Goal: Contribute content

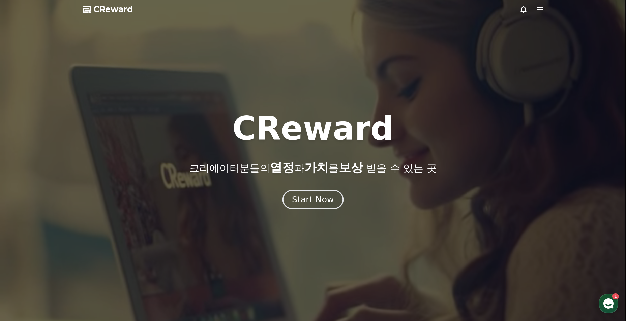
click at [316, 196] on div "Start Now" at bounding box center [313, 199] width 42 height 11
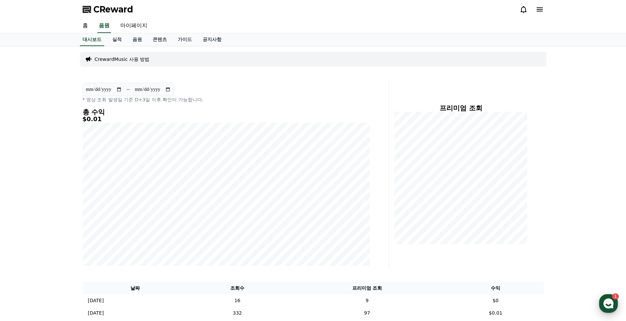
click at [609, 302] on use "button" at bounding box center [608, 304] width 10 height 10
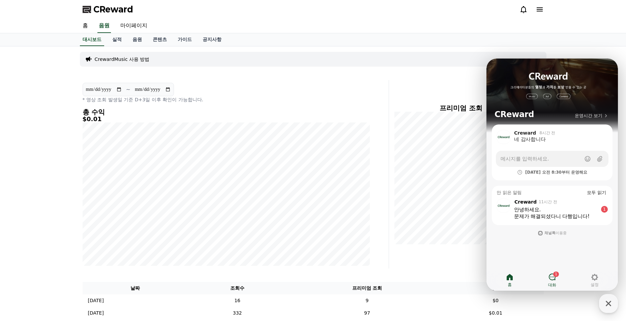
click at [553, 275] on div "1" at bounding box center [556, 274] width 6 height 5
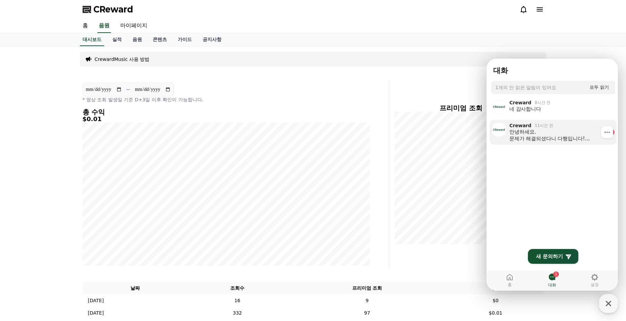
click at [547, 139] on div "안녕하세요. 문제가 해결되셨다니 다행입니다! 서비스에 궁금하신 점이나 문제가 발생하실 경우 언제든지 고객센터로 문의해주시기 바랍니다. 감사합니…" at bounding box center [557, 135] width 96 height 13
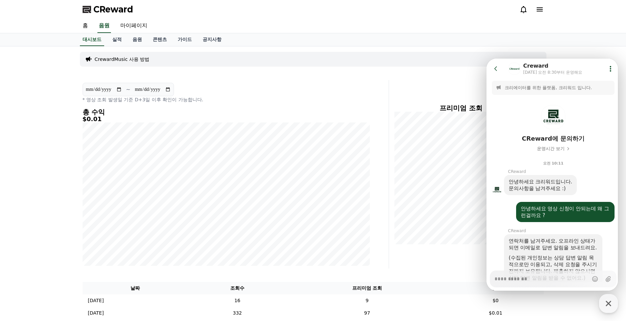
scroll to position [175, 0]
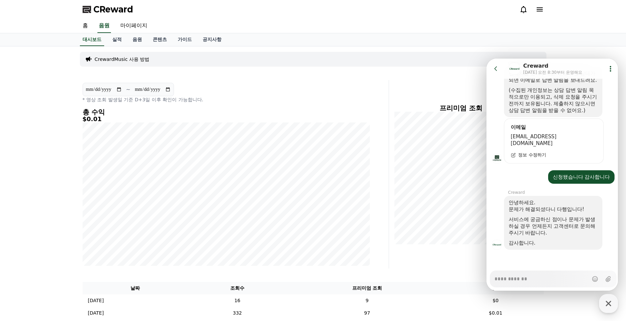
click at [598, 45] on div "대시보드 실적 음원 콘텐츠 가이드 공지사항" at bounding box center [313, 39] width 626 height 13
click at [559, 281] on textarea "Messenger Input Textarea" at bounding box center [541, 276] width 94 height 11
click at [375, 121] on div "**********" at bounding box center [234, 174] width 309 height 189
click at [606, 307] on icon "button" at bounding box center [608, 304] width 12 height 12
type textarea "*"
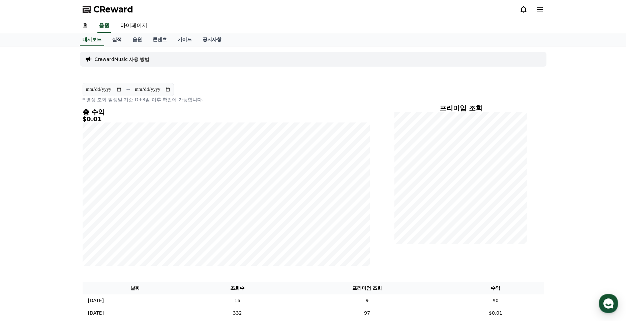
click at [122, 40] on link "실적" at bounding box center [117, 39] width 20 height 13
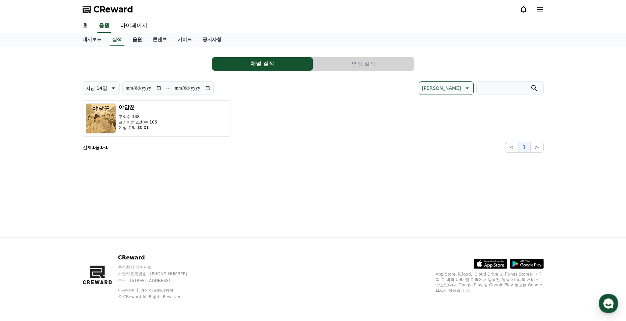
click at [130, 41] on link "음원" at bounding box center [137, 39] width 20 height 13
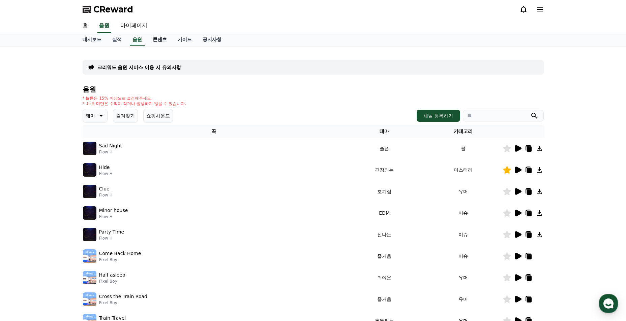
click at [154, 41] on link "콘텐츠" at bounding box center [159, 39] width 25 height 13
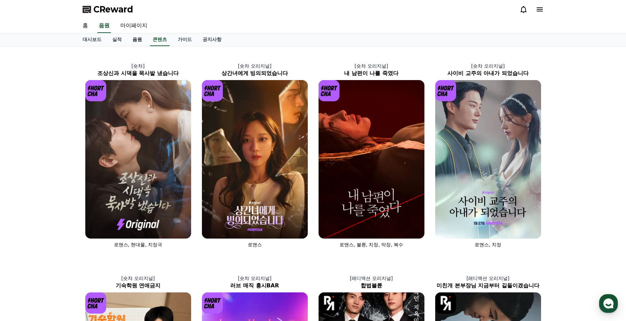
click at [138, 43] on link "음원" at bounding box center [137, 39] width 20 height 13
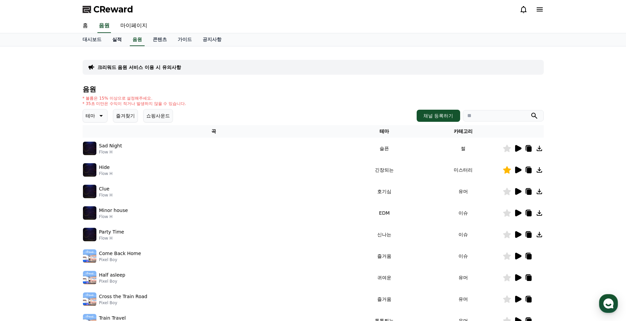
click at [119, 39] on link "실적" at bounding box center [117, 39] width 20 height 13
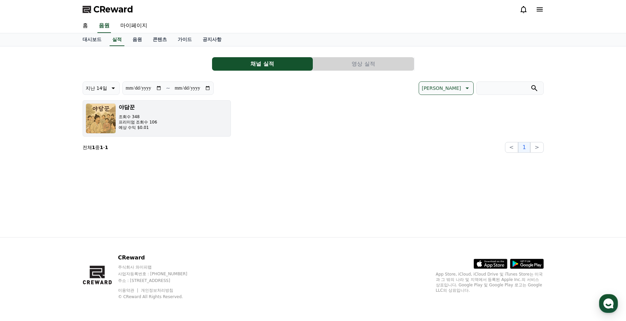
click at [154, 117] on p "조회수 348" at bounding box center [138, 116] width 39 height 5
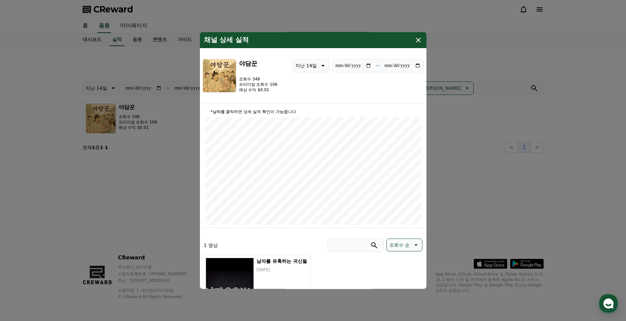
click at [418, 43] on icon "modal" at bounding box center [418, 40] width 8 height 8
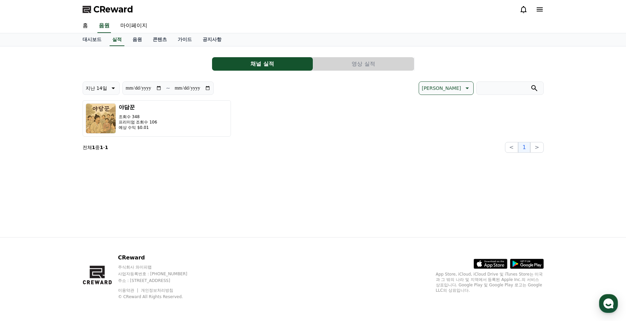
click at [355, 67] on button "영상 실적" at bounding box center [363, 63] width 101 height 13
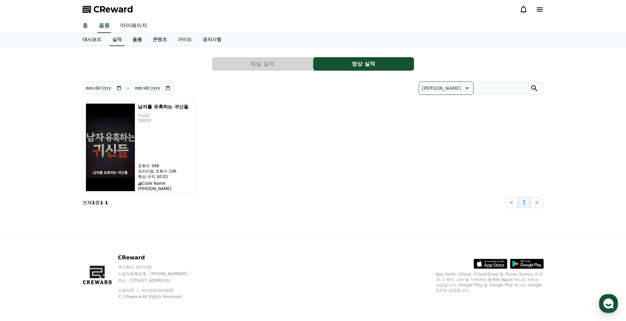
click at [142, 36] on link "음원" at bounding box center [137, 39] width 20 height 13
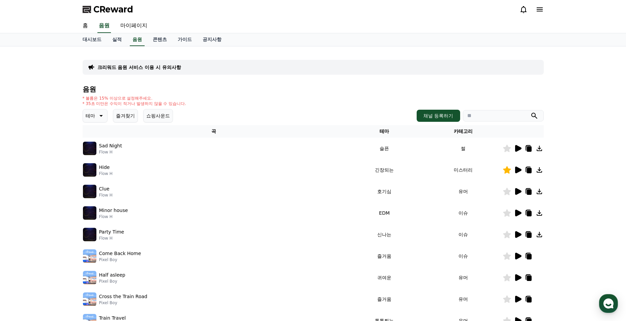
click at [118, 116] on button "즐겨찾기" at bounding box center [125, 115] width 25 height 13
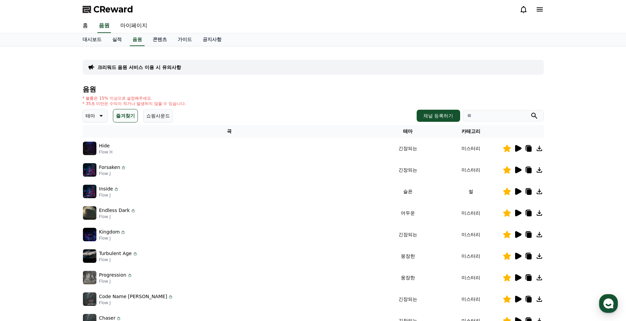
scroll to position [135, 0]
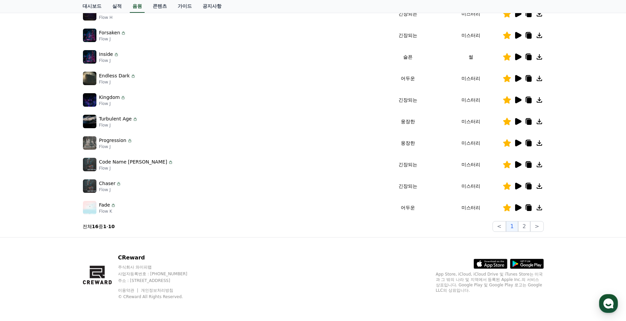
click at [517, 189] on icon at bounding box center [518, 186] width 6 height 7
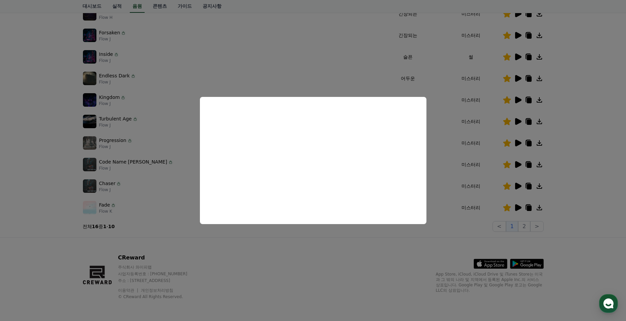
click at [380, 234] on button "close modal" at bounding box center [313, 160] width 626 height 321
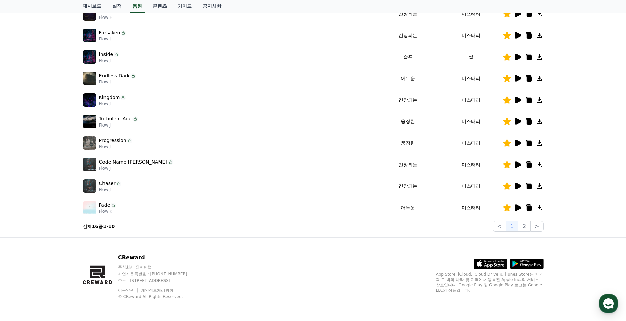
click at [514, 167] on icon at bounding box center [517, 165] width 8 height 8
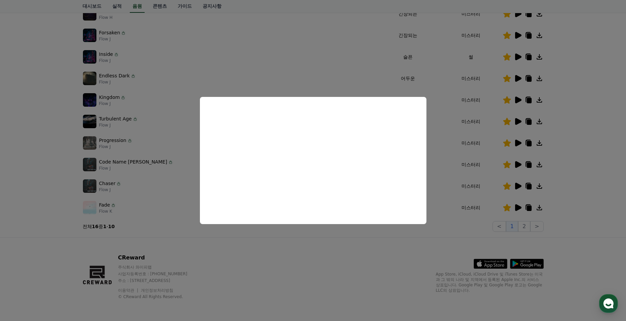
click at [437, 159] on button "close modal" at bounding box center [313, 160] width 626 height 321
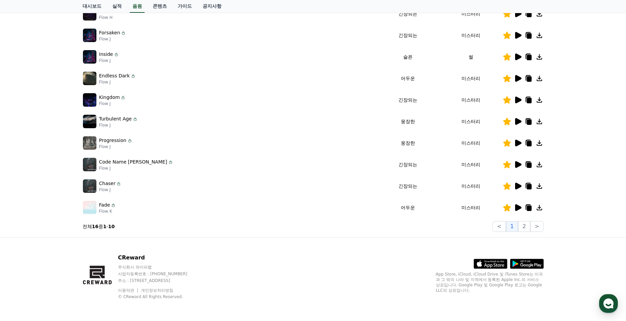
click at [516, 145] on icon at bounding box center [518, 143] width 6 height 7
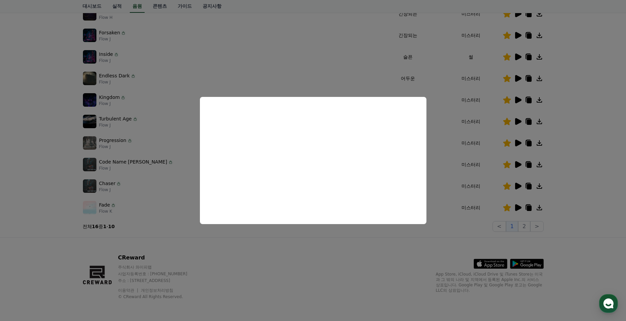
click at [367, 256] on button "close modal" at bounding box center [313, 160] width 626 height 321
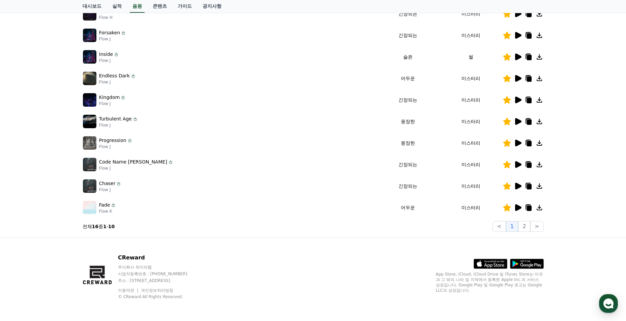
click at [532, 145] on div at bounding box center [523, 143] width 40 height 8
click at [529, 143] on icon at bounding box center [528, 143] width 5 height 5
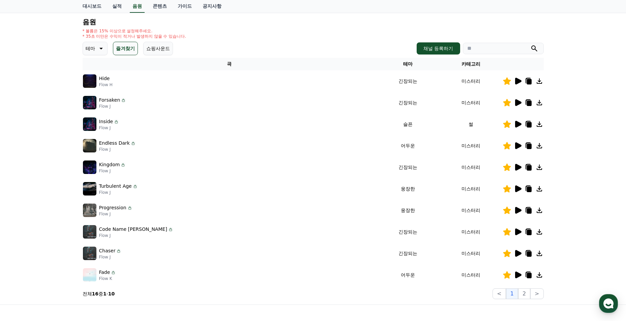
scroll to position [0, 0]
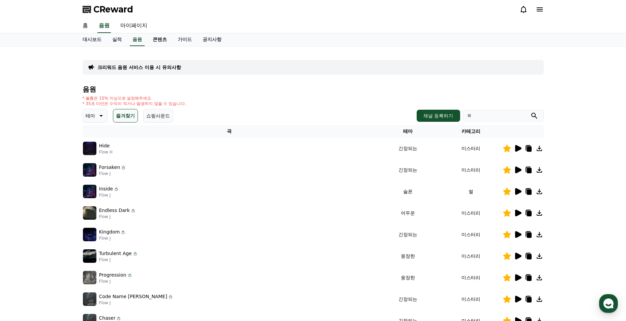
click at [164, 43] on link "콘텐츠" at bounding box center [159, 39] width 25 height 13
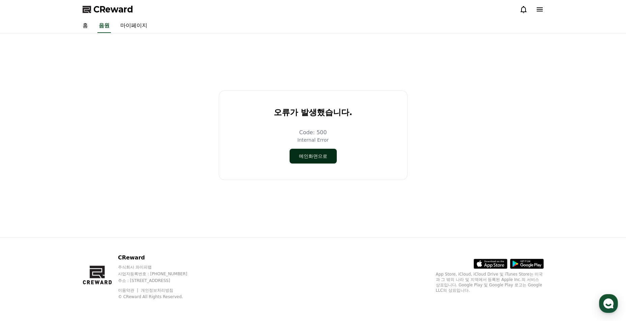
click at [292, 161] on button "메인화면으로" at bounding box center [312, 156] width 47 height 15
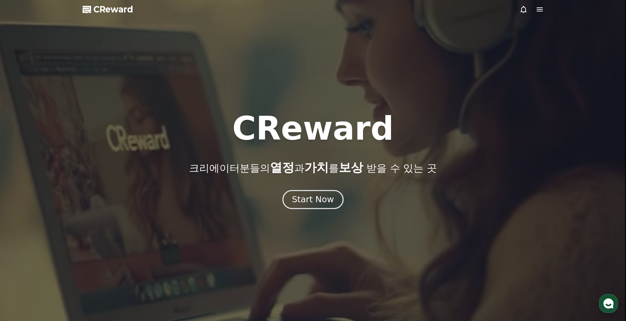
click at [299, 208] on button "Start Now" at bounding box center [312, 199] width 61 height 19
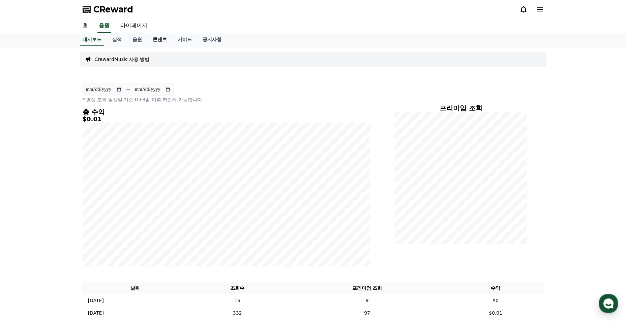
click at [156, 42] on link "콘텐츠" at bounding box center [159, 39] width 25 height 13
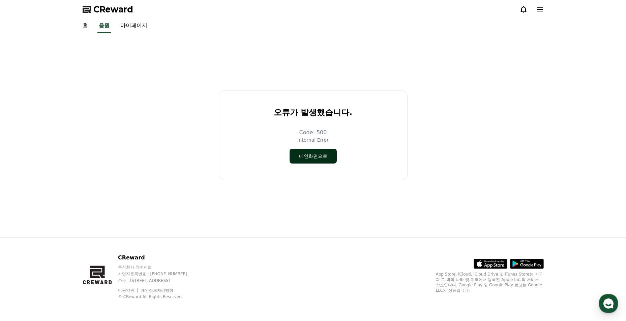
click at [309, 151] on button "메인화면으로" at bounding box center [312, 156] width 47 height 15
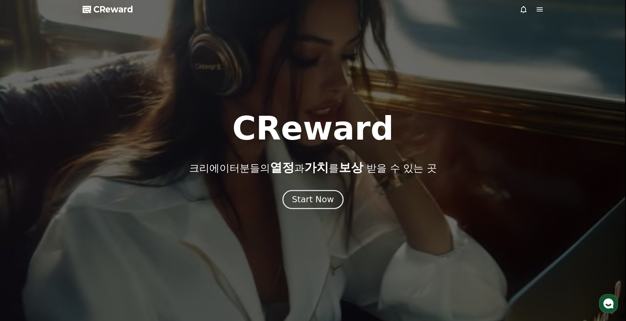
click at [305, 210] on div at bounding box center [313, 160] width 626 height 321
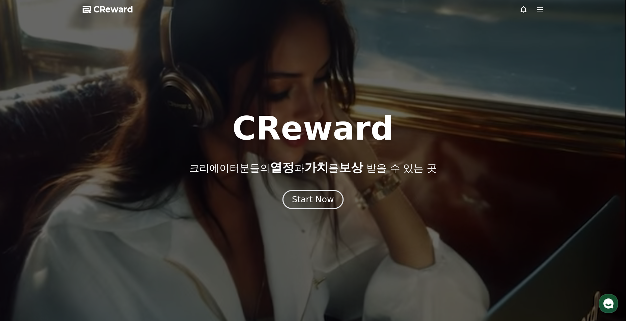
click at [305, 202] on div "Start Now" at bounding box center [313, 199] width 42 height 11
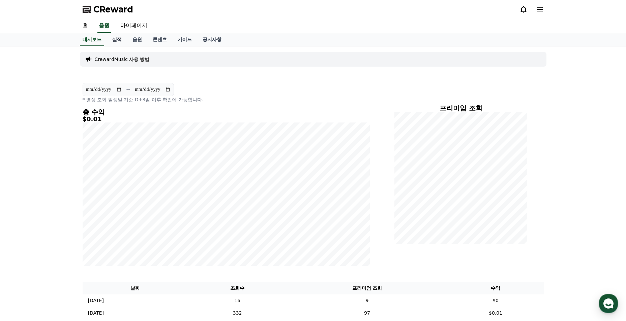
click at [122, 41] on link "실적" at bounding box center [117, 39] width 20 height 13
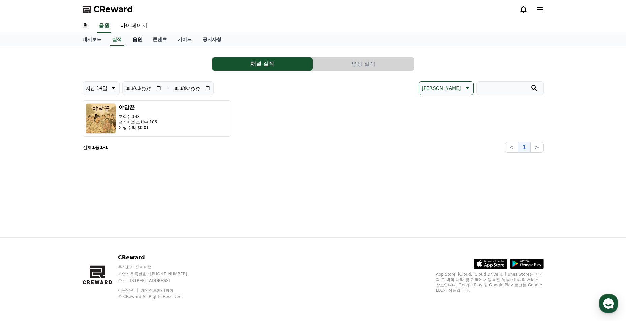
click at [132, 41] on link "음원" at bounding box center [137, 39] width 20 height 13
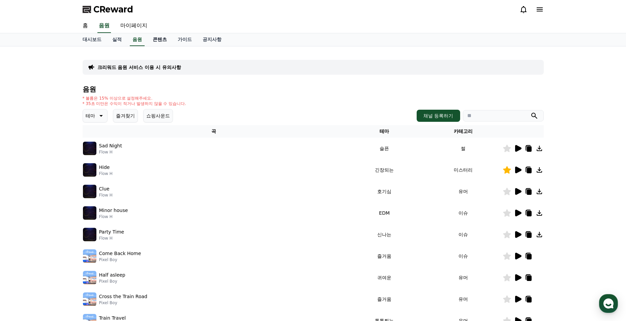
click at [150, 41] on link "콘텐츠" at bounding box center [159, 39] width 25 height 13
click at [161, 41] on link "콘텐츠" at bounding box center [160, 39] width 20 height 13
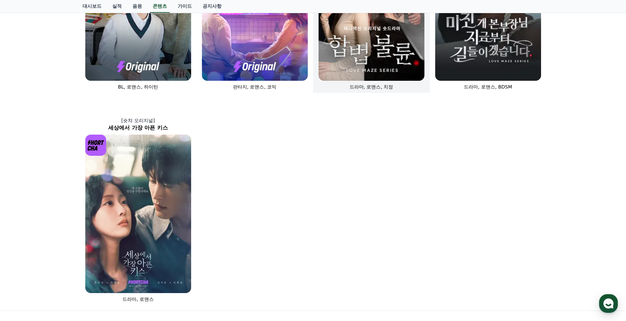
scroll to position [303, 0]
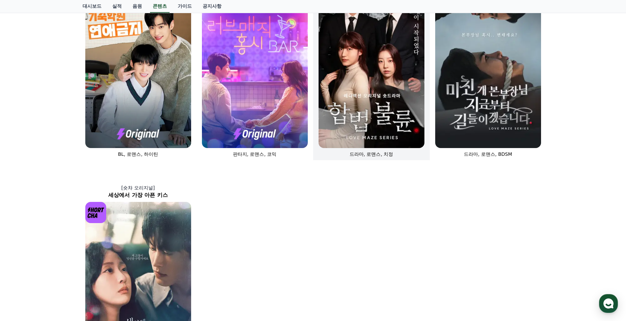
click at [380, 116] on img at bounding box center [371, 69] width 106 height 159
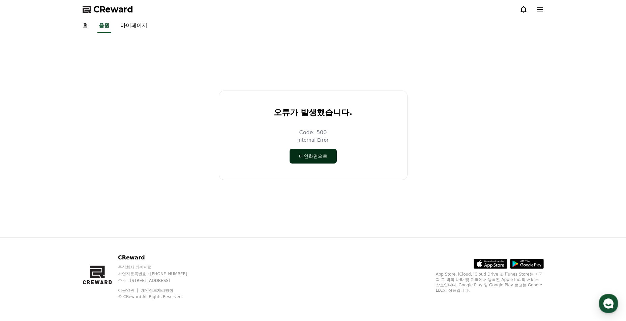
click at [326, 157] on button "메인화면으로" at bounding box center [312, 156] width 47 height 15
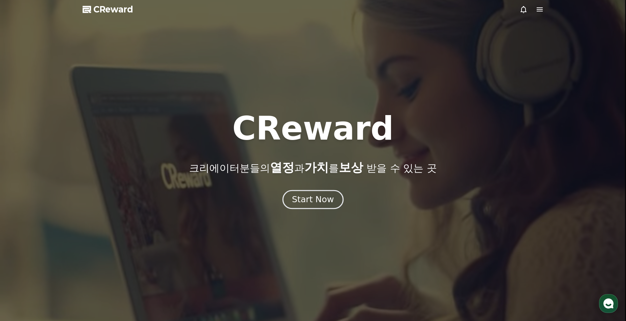
click at [307, 200] on div "Start Now" at bounding box center [313, 199] width 42 height 11
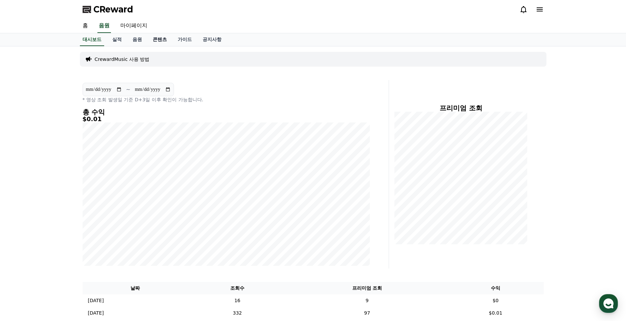
click at [155, 42] on link "콘텐츠" at bounding box center [159, 39] width 25 height 13
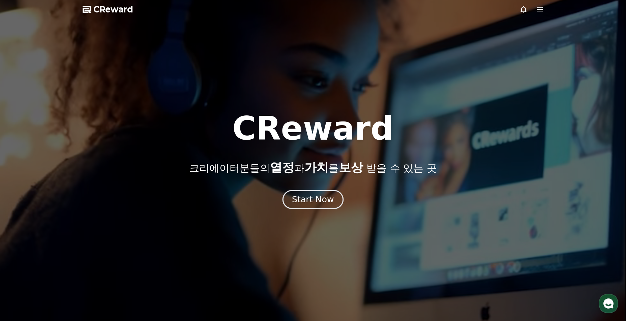
click at [330, 204] on div "Start Now" at bounding box center [313, 199] width 42 height 11
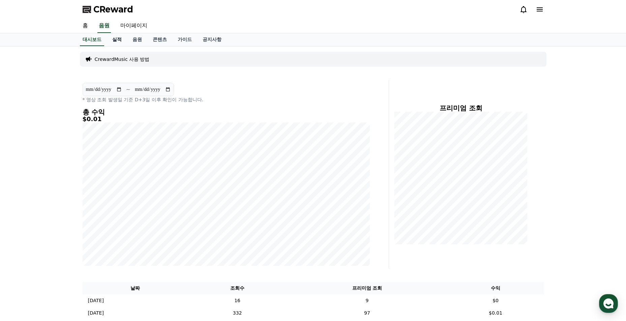
click at [115, 35] on link "실적" at bounding box center [117, 39] width 20 height 13
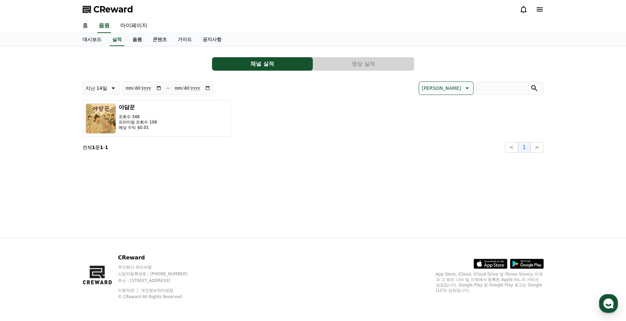
click at [132, 40] on link "음원" at bounding box center [137, 39] width 20 height 13
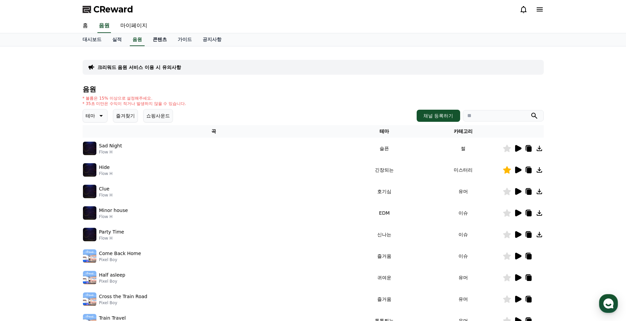
click at [152, 37] on link "콘텐츠" at bounding box center [159, 39] width 25 height 13
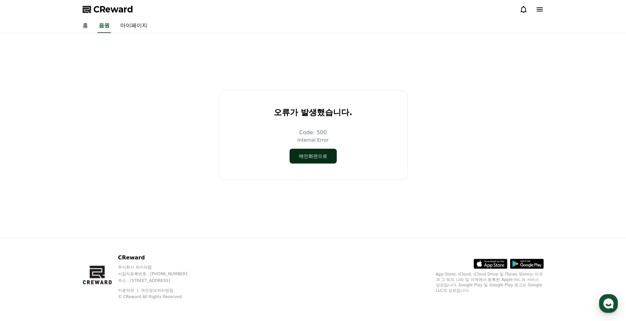
click at [306, 152] on button "메인화면으로" at bounding box center [312, 156] width 47 height 15
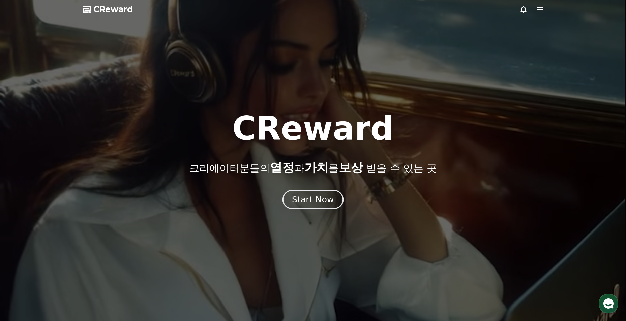
click at [329, 199] on div "Start Now" at bounding box center [313, 199] width 42 height 11
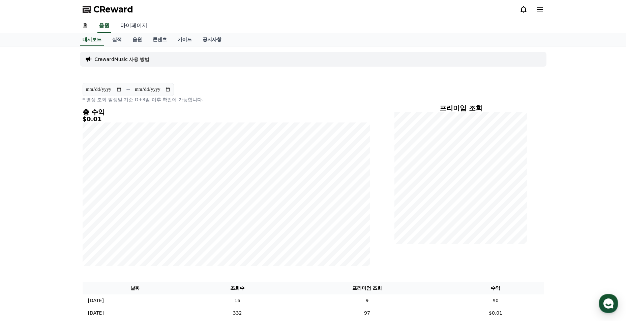
click at [129, 24] on link "마이페이지" at bounding box center [134, 26] width 38 height 14
select select "**********"
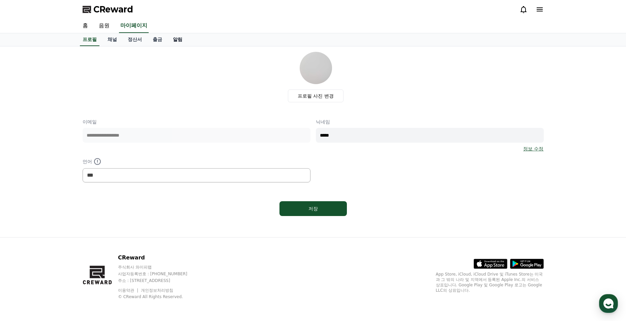
click at [167, 40] on link "알림" at bounding box center [177, 39] width 20 height 13
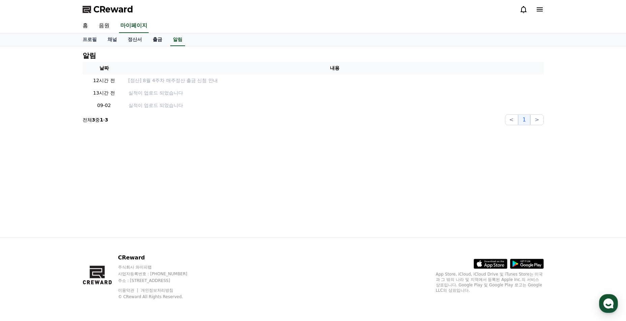
click at [155, 39] on link "출금" at bounding box center [157, 39] width 20 height 13
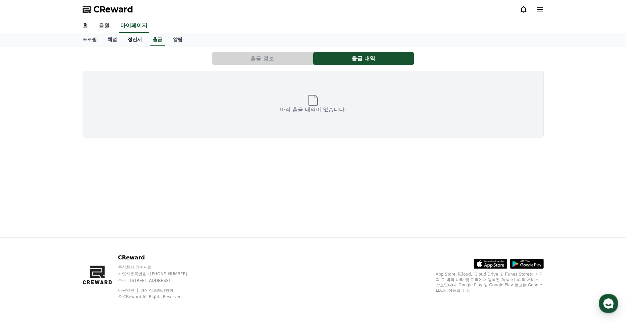
click at [130, 39] on link "정산서" at bounding box center [134, 39] width 25 height 13
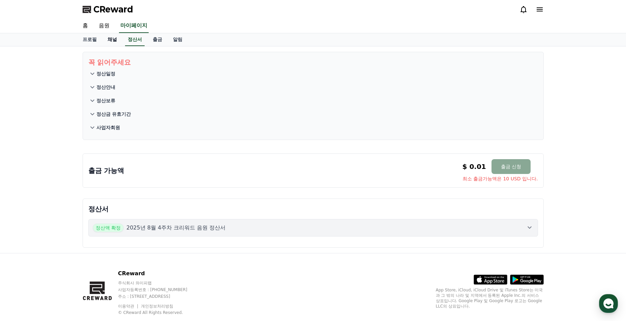
click at [112, 39] on link "채널" at bounding box center [112, 39] width 20 height 13
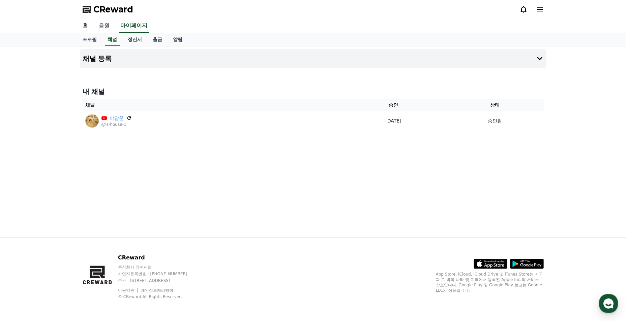
click at [105, 29] on link "음원" at bounding box center [104, 26] width 22 height 14
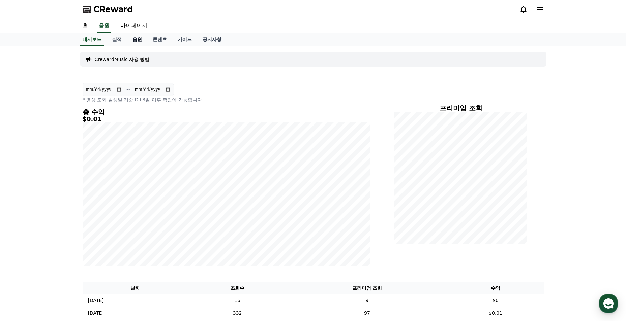
click at [142, 41] on link "음원" at bounding box center [137, 39] width 20 height 13
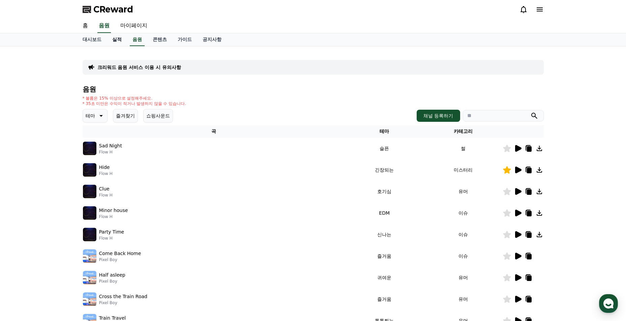
click at [117, 39] on link "실적" at bounding box center [117, 39] width 20 height 13
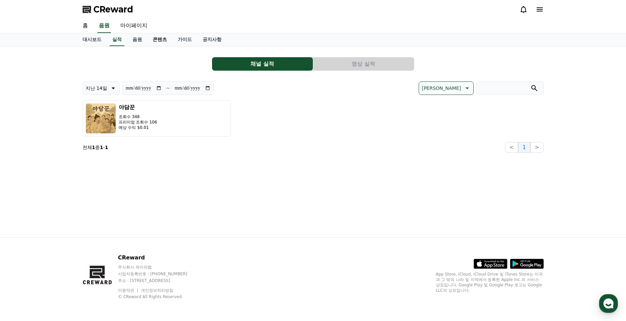
click at [153, 40] on link "콘텐츠" at bounding box center [159, 39] width 25 height 13
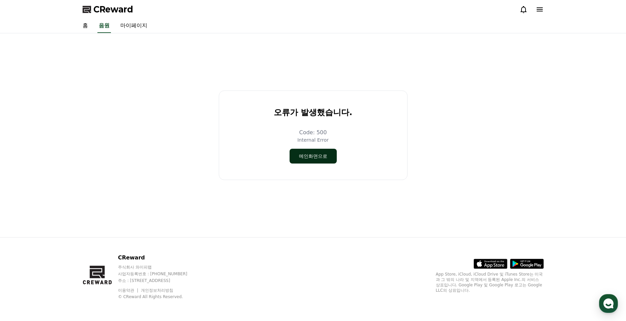
click at [301, 157] on button "메인화면으로" at bounding box center [312, 156] width 47 height 15
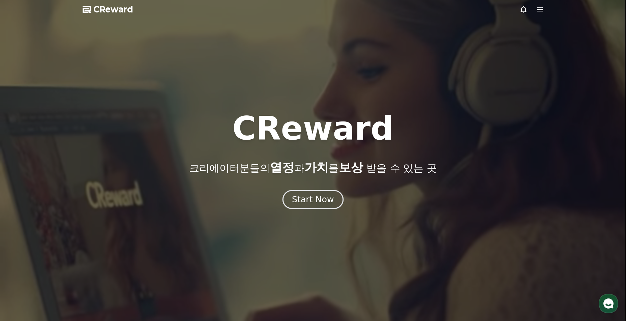
click at [318, 196] on div "Start Now" at bounding box center [313, 199] width 42 height 11
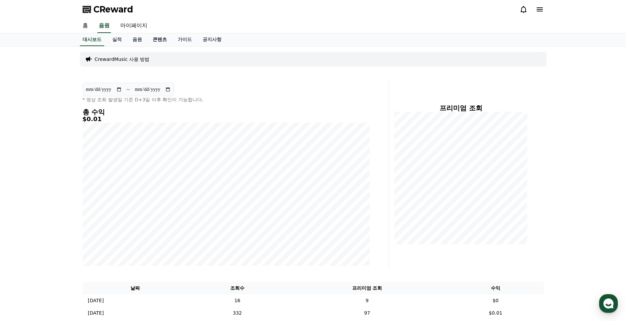
click at [156, 38] on link "콘텐츠" at bounding box center [159, 39] width 25 height 13
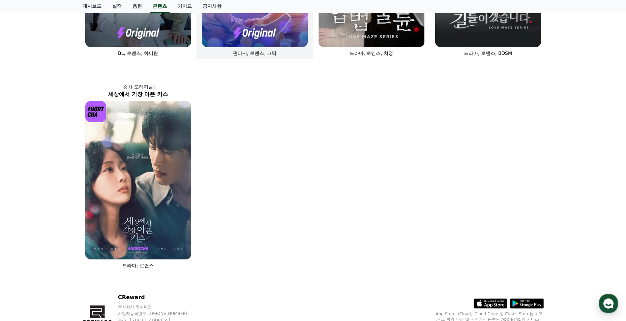
scroll to position [303, 0]
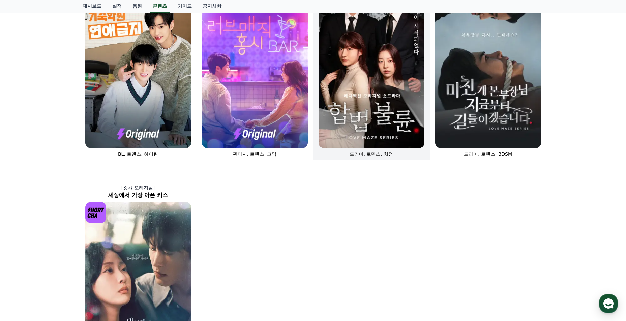
click at [343, 122] on img at bounding box center [371, 69] width 106 height 159
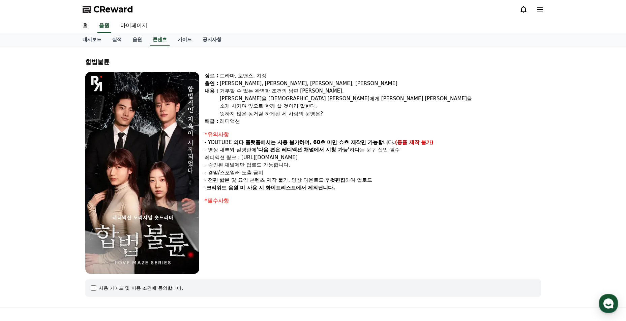
select select
click at [135, 39] on link "음원" at bounding box center [137, 39] width 20 height 13
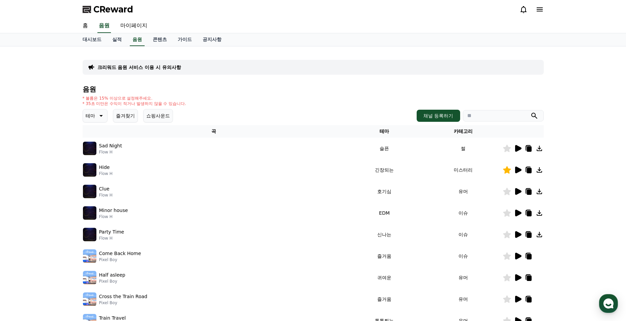
click at [147, 64] on p "크리워드 음원 서비스 이용 시 유의사항" at bounding box center [139, 67] width 84 height 7
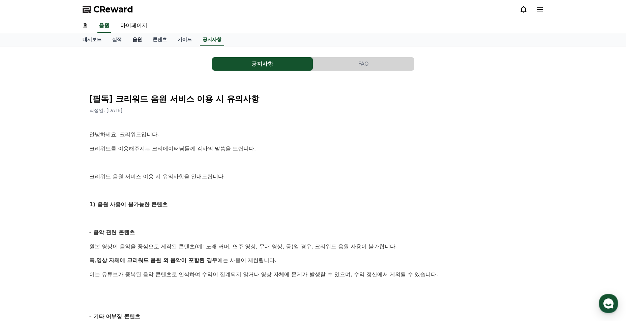
click at [130, 39] on link "음원" at bounding box center [137, 39] width 20 height 13
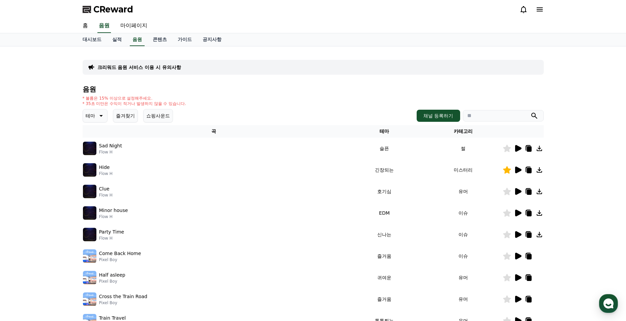
click at [143, 65] on p "크리워드 음원 서비스 이용 시 유의사항" at bounding box center [139, 67] width 84 height 7
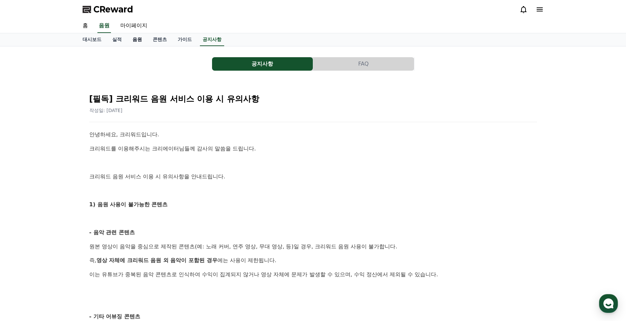
click at [133, 39] on link "음원" at bounding box center [137, 39] width 20 height 13
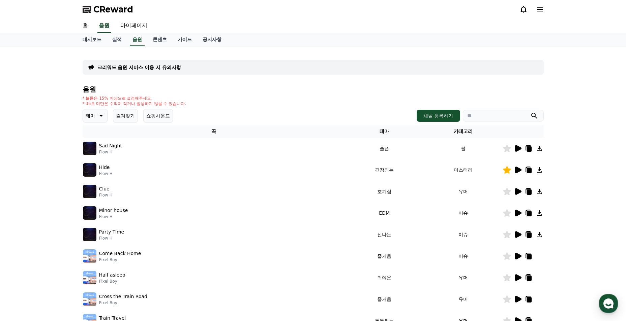
click at [120, 70] on div "크리워드 음원 서비스 이용 시 유의사항" at bounding box center [313, 67] width 461 height 15
click at [182, 68] on div "크리워드 음원 서비스 이용 시 유의사항" at bounding box center [313, 67] width 461 height 15
click at [176, 67] on p "크리워드 음원 서비스 이용 시 유의사항" at bounding box center [139, 67] width 84 height 7
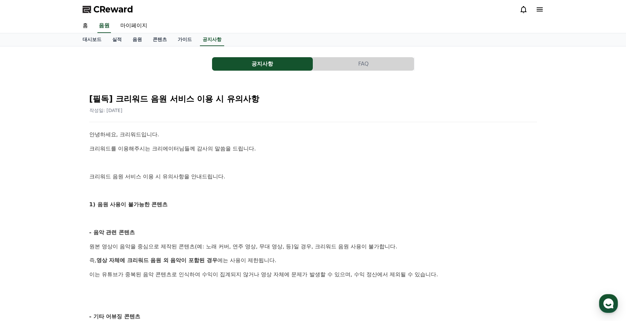
click at [359, 70] on button "FAQ" at bounding box center [363, 63] width 101 height 13
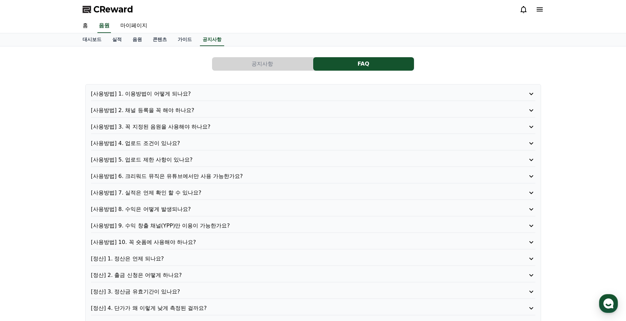
click at [294, 64] on button "공지사항" at bounding box center [262, 63] width 101 height 13
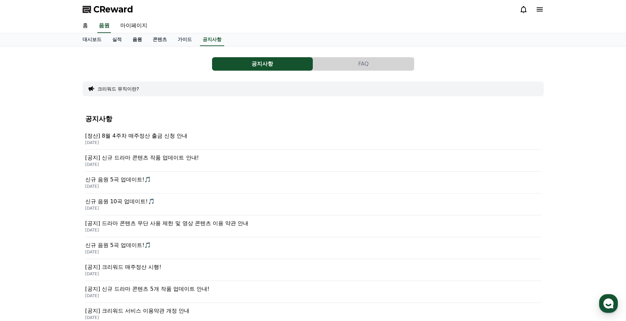
click at [134, 41] on link "음원" at bounding box center [137, 39] width 20 height 13
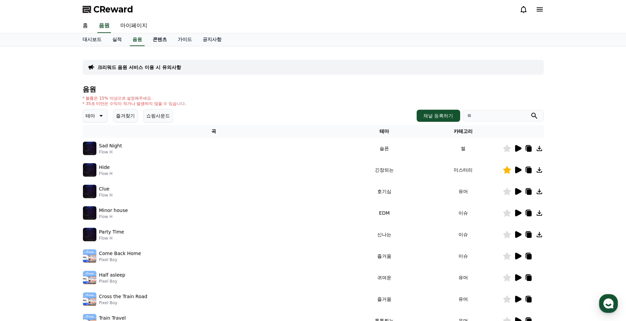
click at [166, 41] on link "콘텐츠" at bounding box center [159, 39] width 25 height 13
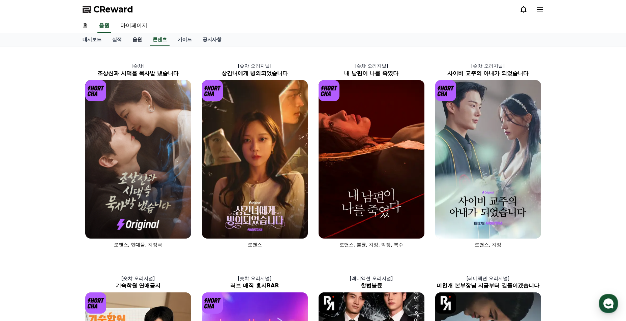
click at [142, 39] on link "음원" at bounding box center [137, 39] width 20 height 13
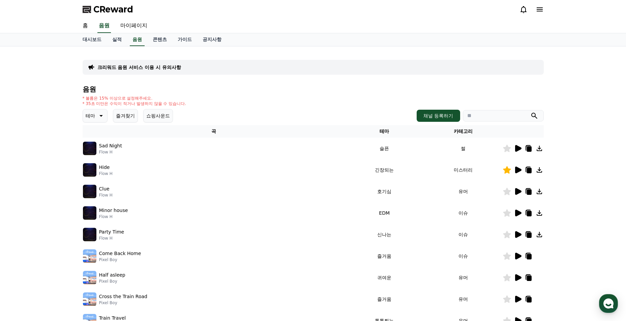
click at [99, 120] on button "테마" at bounding box center [95, 115] width 25 height 13
click at [100, 150] on button "환상적인" at bounding box center [96, 151] width 24 height 15
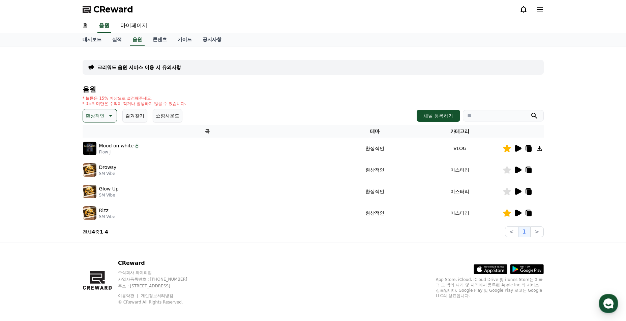
click at [519, 215] on icon at bounding box center [517, 213] width 8 height 8
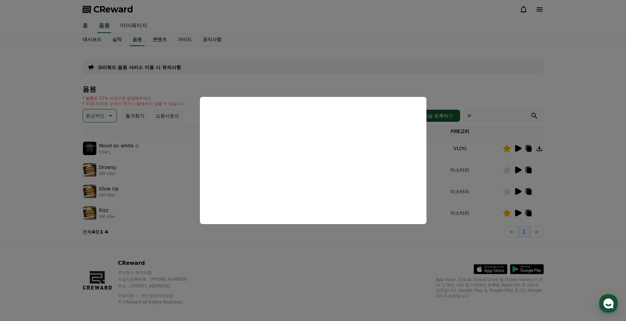
click at [337, 263] on button "close modal" at bounding box center [313, 160] width 626 height 321
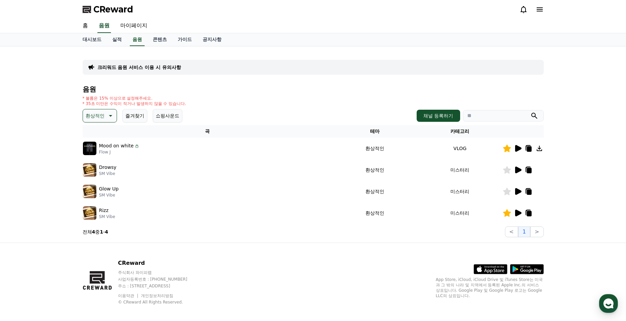
click at [517, 194] on icon at bounding box center [517, 192] width 8 height 8
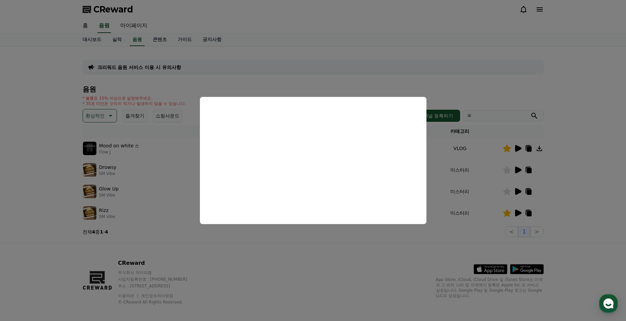
click at [317, 259] on button "close modal" at bounding box center [313, 160] width 626 height 321
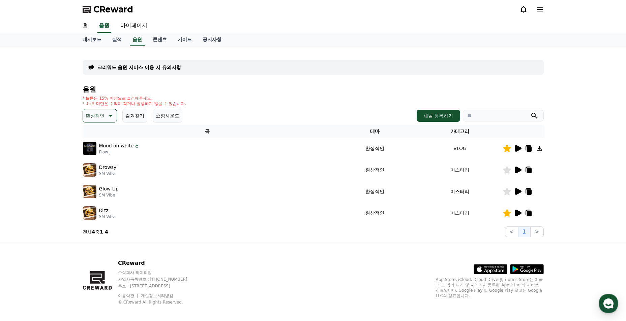
click at [100, 119] on p "환상적인" at bounding box center [95, 115] width 19 height 9
click at [97, 192] on button "드라마틱" at bounding box center [96, 190] width 24 height 15
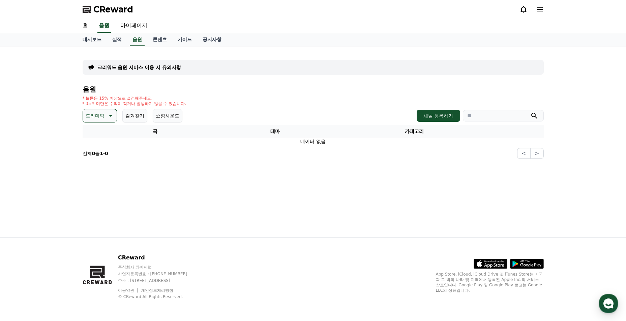
click at [97, 112] on p "드라마틱" at bounding box center [95, 115] width 19 height 9
click at [100, 169] on button "신나는" at bounding box center [94, 171] width 20 height 15
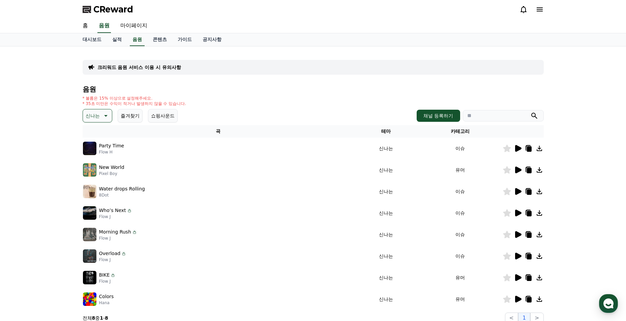
scroll to position [92, 0]
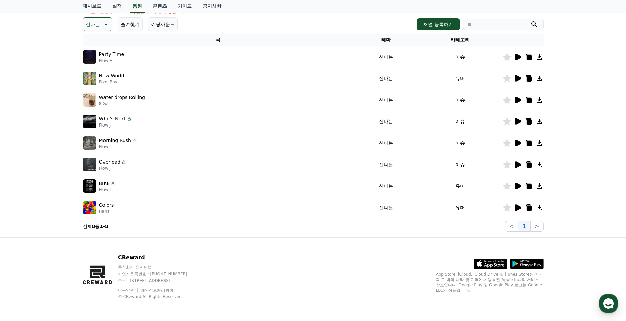
click at [517, 208] on icon at bounding box center [518, 207] width 6 height 7
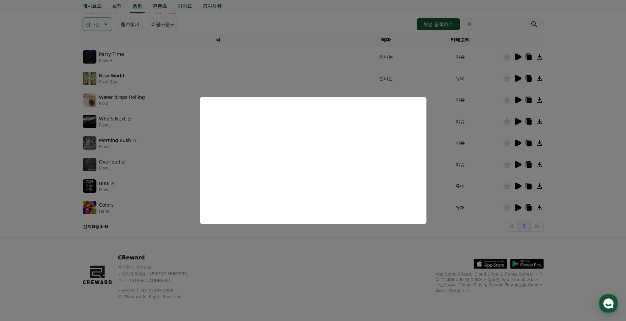
click at [297, 241] on button "close modal" at bounding box center [313, 160] width 626 height 321
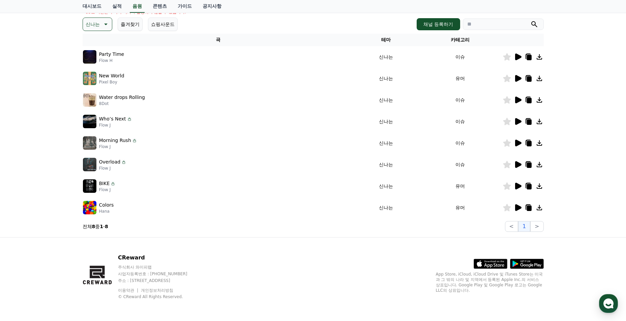
click at [518, 189] on icon at bounding box center [517, 186] width 8 height 8
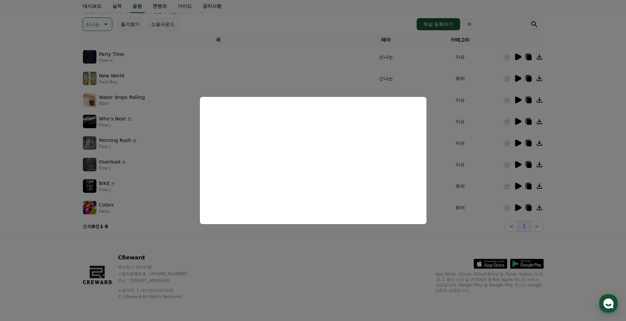
click at [293, 239] on button "close modal" at bounding box center [313, 160] width 626 height 321
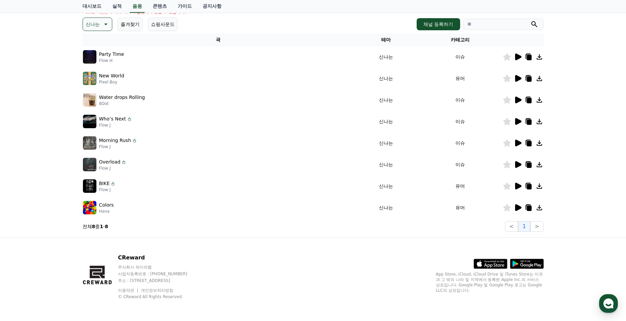
click at [517, 163] on icon at bounding box center [518, 164] width 6 height 7
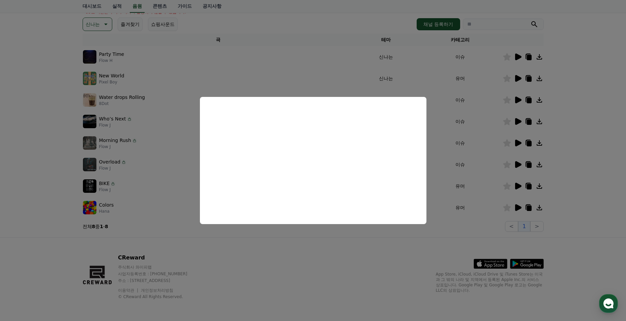
click at [322, 237] on button "close modal" at bounding box center [313, 160] width 626 height 321
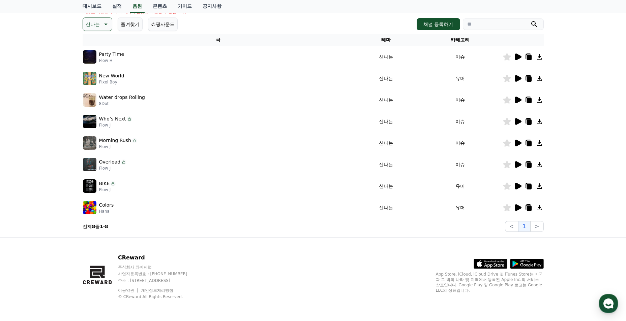
click at [520, 143] on icon at bounding box center [518, 143] width 6 height 7
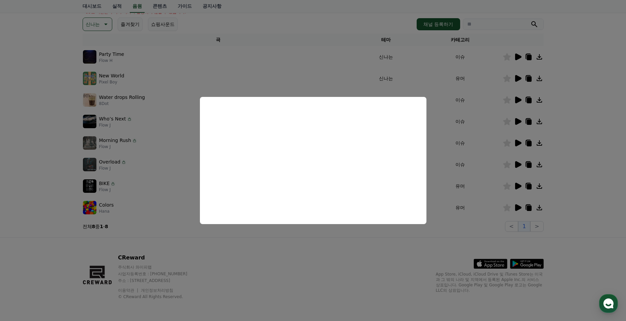
click at [285, 247] on button "close modal" at bounding box center [313, 160] width 626 height 321
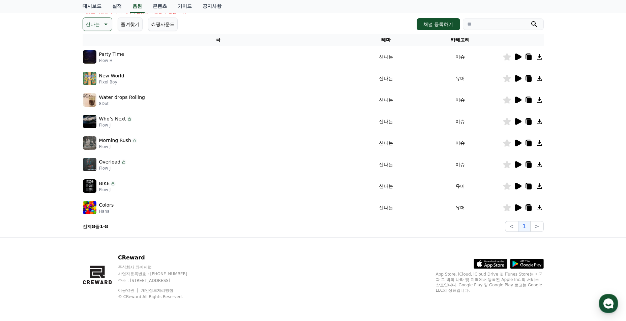
click at [506, 209] on icon at bounding box center [507, 207] width 8 height 7
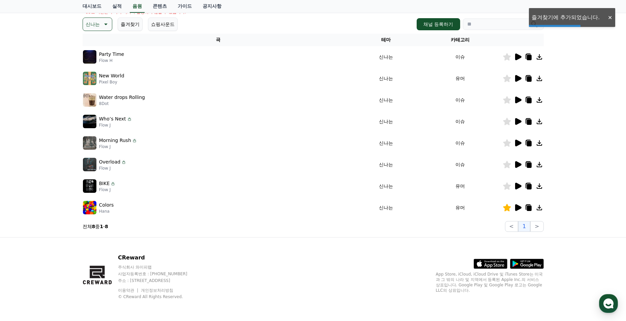
click at [103, 25] on icon at bounding box center [105, 24] width 8 height 8
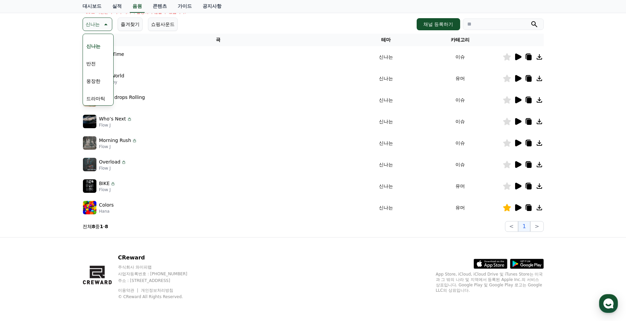
click at [95, 66] on button "반전" at bounding box center [91, 63] width 15 height 15
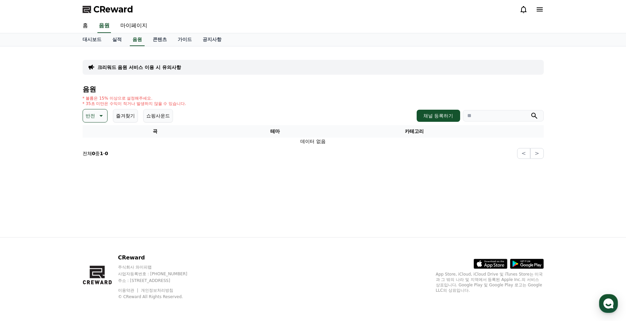
click at [101, 112] on icon at bounding box center [100, 116] width 8 height 8
click at [93, 171] on button "밝은" at bounding box center [91, 170] width 15 height 15
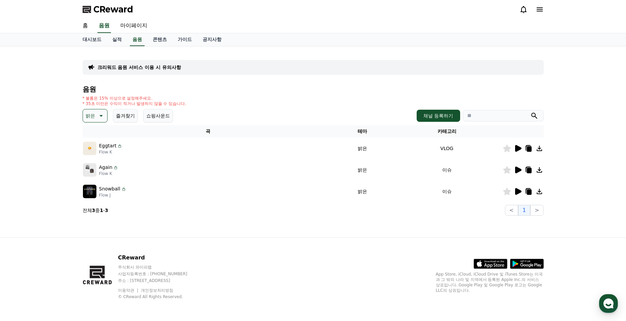
click at [517, 192] on icon at bounding box center [518, 191] width 6 height 7
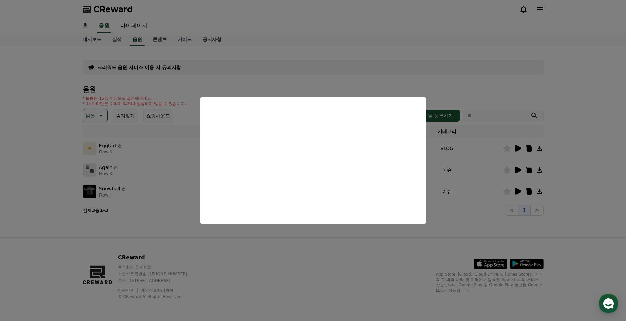
click at [340, 243] on button "close modal" at bounding box center [313, 160] width 626 height 321
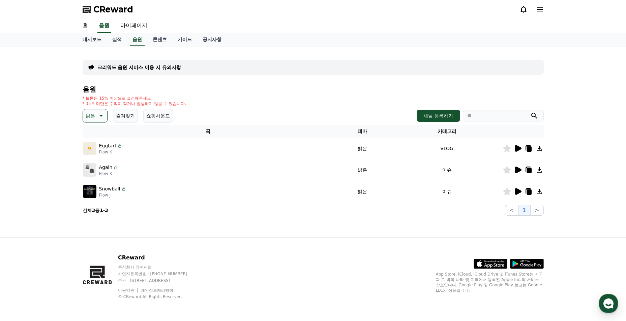
click at [517, 173] on icon at bounding box center [517, 170] width 8 height 8
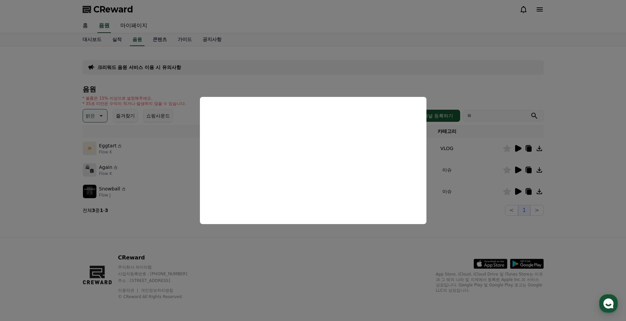
drag, startPoint x: 308, startPoint y: 235, endPoint x: 441, endPoint y: 197, distance: 138.4
click at [308, 235] on button "close modal" at bounding box center [313, 160] width 626 height 321
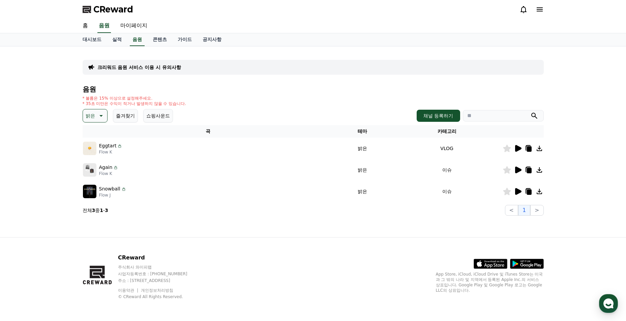
click at [515, 151] on icon at bounding box center [518, 148] width 6 height 7
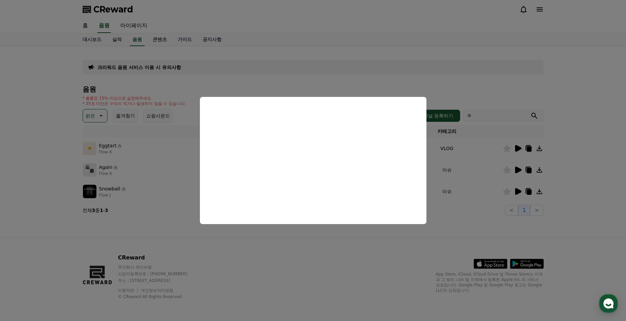
click at [319, 240] on button "close modal" at bounding box center [313, 160] width 626 height 321
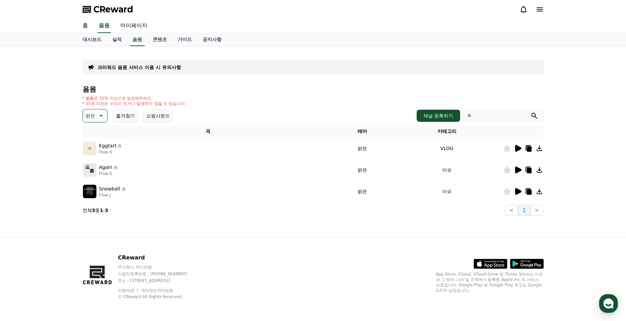
click at [134, 119] on button "즐겨찾기" at bounding box center [125, 115] width 25 height 13
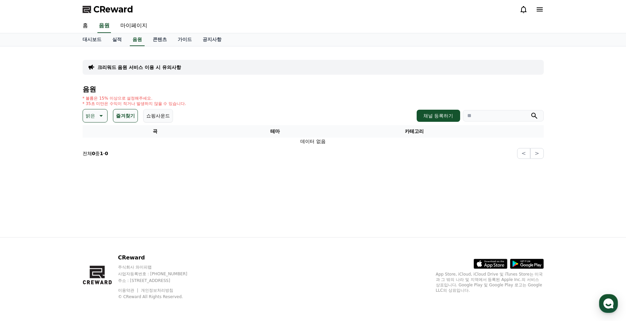
click at [90, 114] on p "밝은" at bounding box center [90, 115] width 9 height 9
drag, startPoint x: 122, startPoint y: 115, endPoint x: 119, endPoint y: 119, distance: 5.5
click at [123, 115] on button "즐겨찾기" at bounding box center [125, 115] width 25 height 13
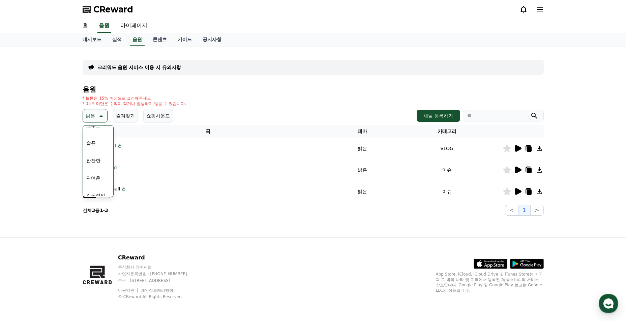
scroll to position [278, 0]
click at [100, 193] on button "코믹한" at bounding box center [94, 189] width 20 height 15
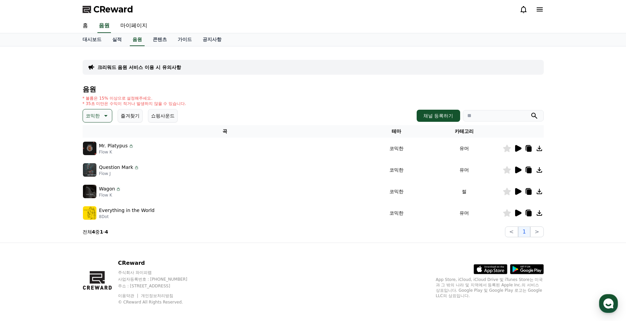
click at [101, 117] on icon at bounding box center [105, 116] width 8 height 8
click at [102, 154] on button "감동적인" at bounding box center [96, 154] width 24 height 15
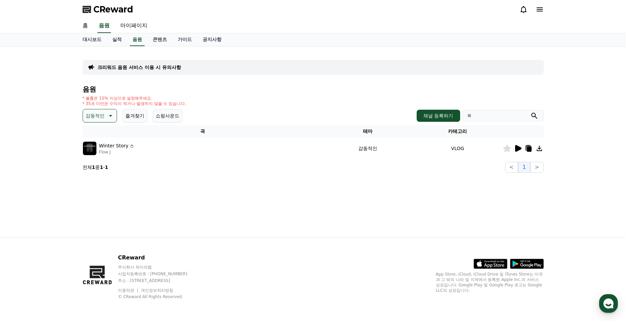
click at [516, 149] on icon at bounding box center [518, 148] width 6 height 7
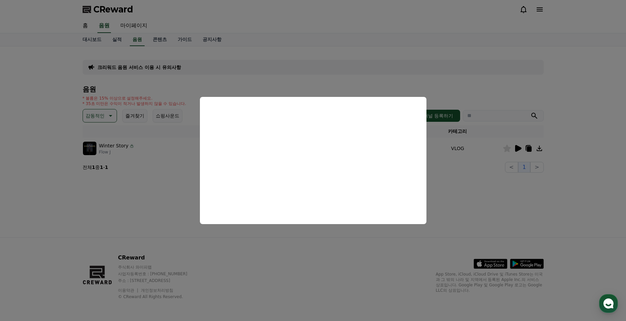
click at [453, 176] on button "close modal" at bounding box center [313, 160] width 626 height 321
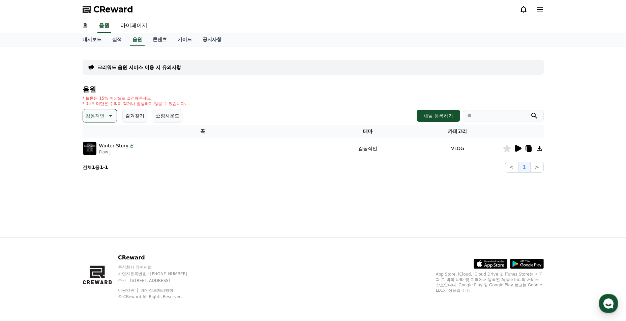
click at [527, 149] on icon at bounding box center [528, 149] width 5 height 5
click at [152, 41] on link "콘텐츠" at bounding box center [159, 39] width 25 height 13
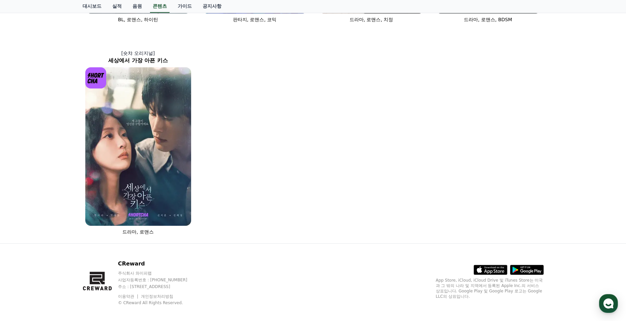
scroll to position [337, 0]
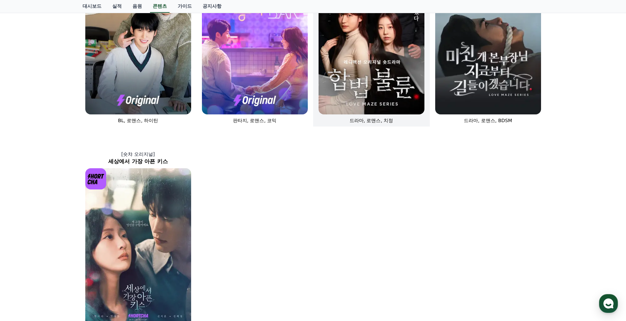
click at [379, 102] on img at bounding box center [371, 35] width 106 height 159
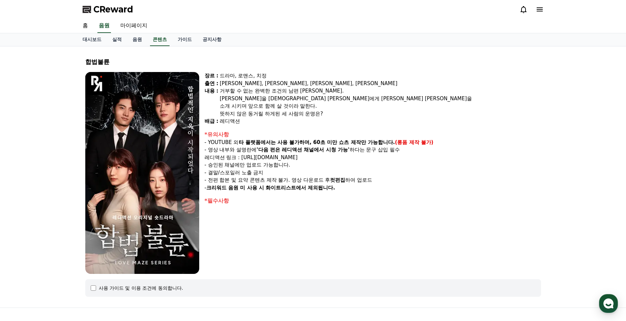
select select
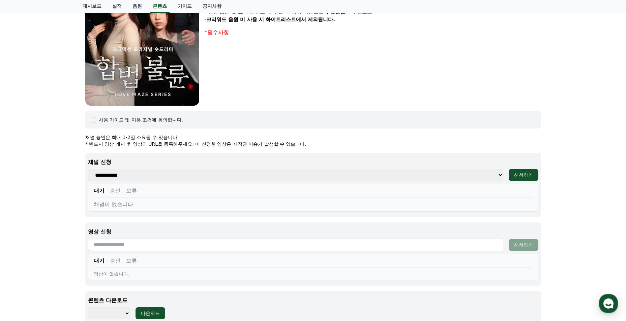
scroll to position [202, 0]
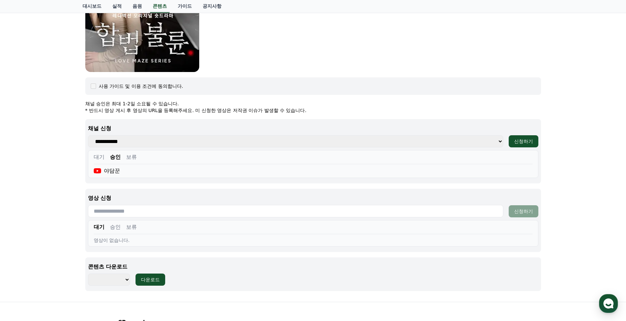
click at [217, 138] on select "**********" at bounding box center [295, 141] width 415 height 12
click at [164, 119] on div "**********" at bounding box center [312, 195] width 455 height 191
click at [122, 215] on input "text" at bounding box center [295, 211] width 415 height 12
paste input "**********"
type input "**********"
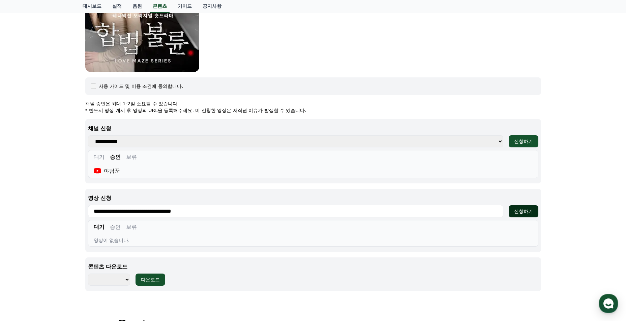
click at [515, 213] on div "신청하기" at bounding box center [523, 211] width 19 height 7
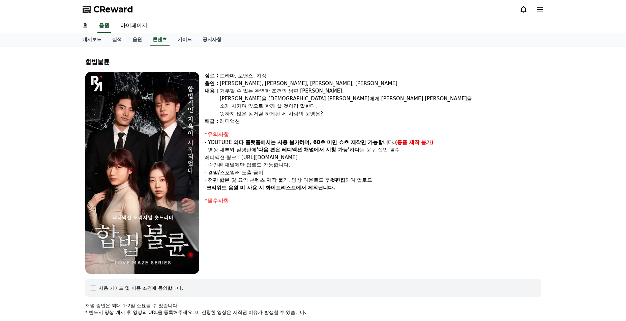
select select
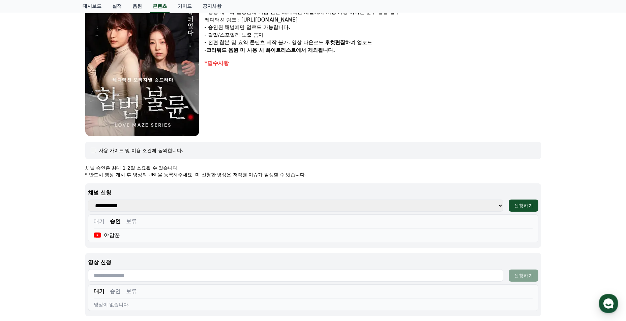
scroll to position [267, 0]
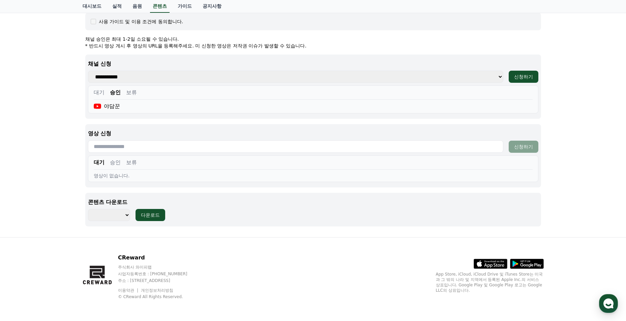
click at [140, 147] on input "text" at bounding box center [295, 146] width 415 height 12
paste input "**********"
type input "**********"
click at [528, 145] on div "신청하기" at bounding box center [523, 147] width 19 height 7
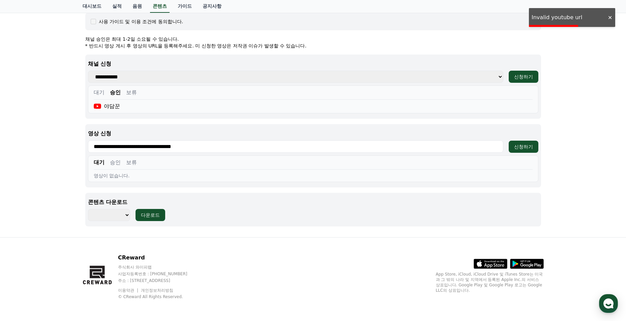
click at [605, 19] on div at bounding box center [609, 17] width 11 height 6
